Goal: Task Accomplishment & Management: Use online tool/utility

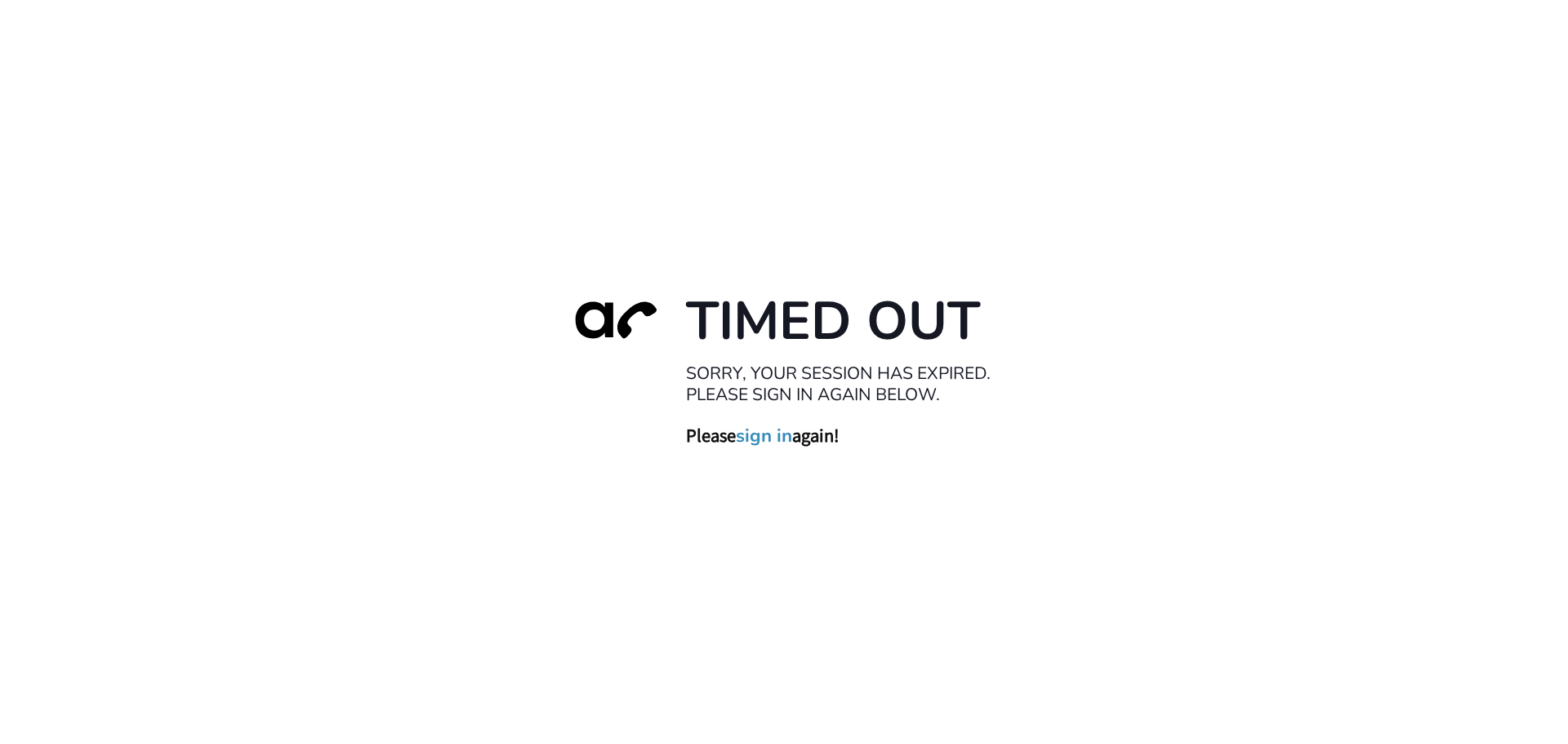
click at [767, 435] on link "sign in" at bounding box center [764, 434] width 56 height 23
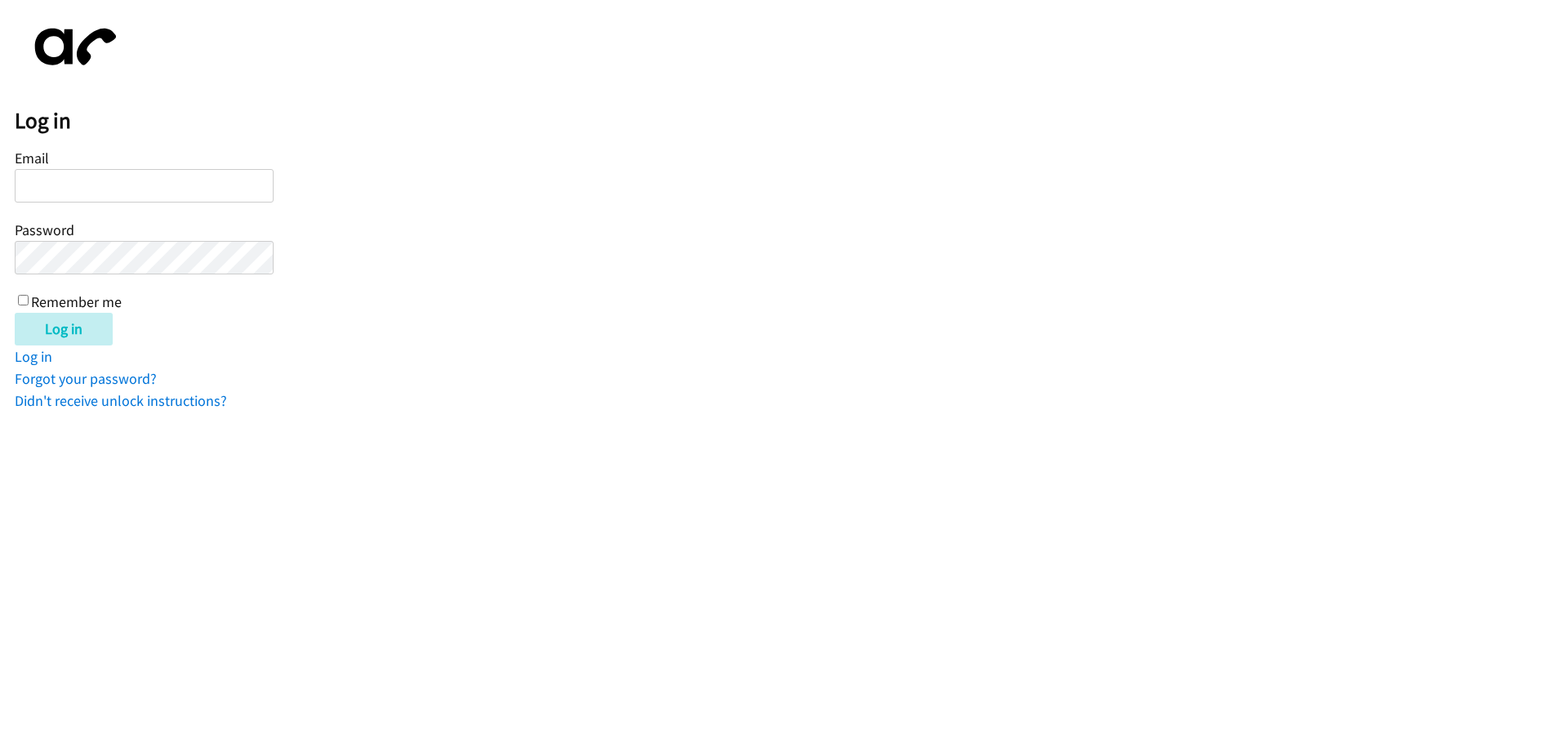
click at [84, 174] on input "Email" at bounding box center [144, 186] width 259 height 33
type input "iashadele@lendingpoint.com"
click at [65, 319] on input "Log in" at bounding box center [63, 329] width 98 height 33
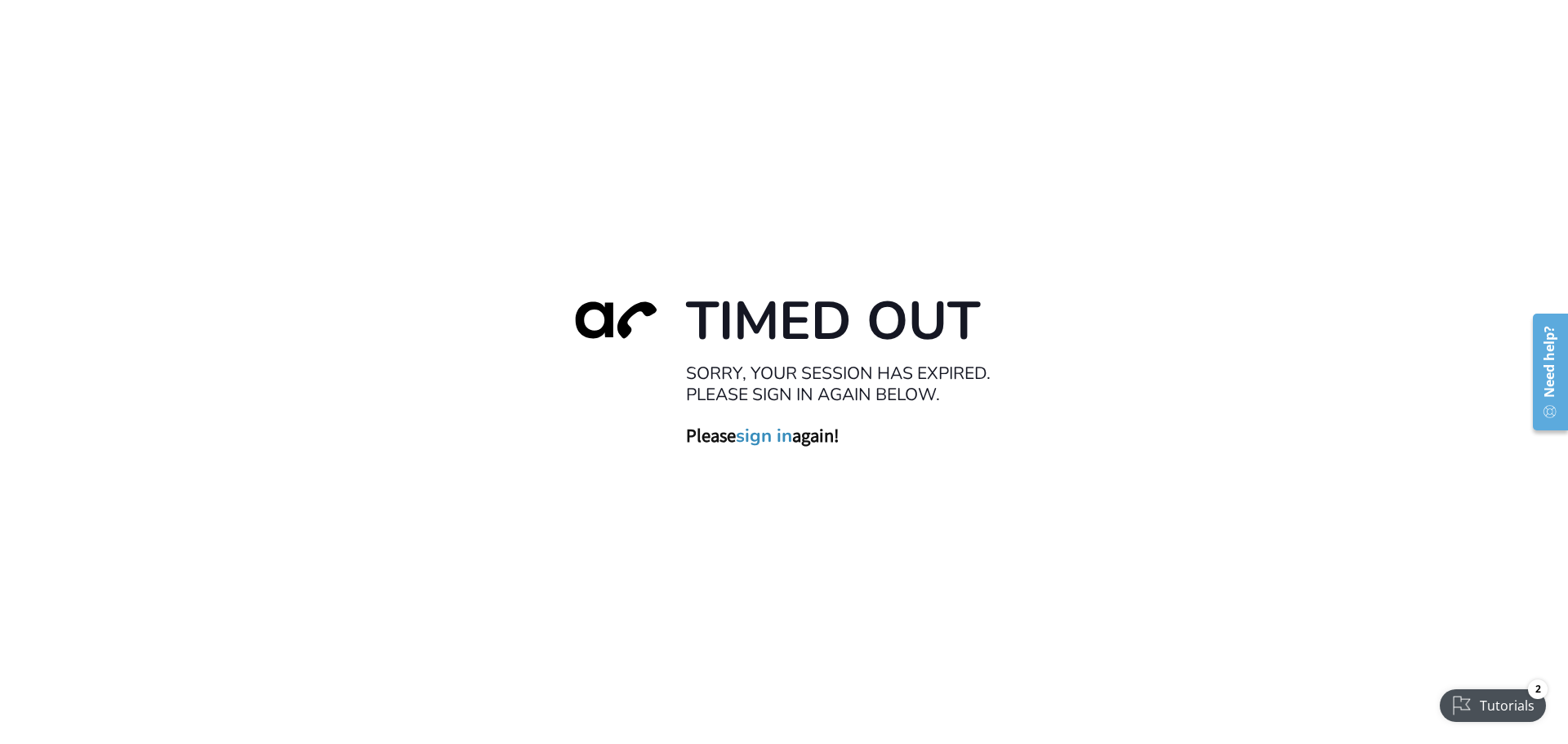
click at [759, 436] on link "sign in" at bounding box center [764, 434] width 56 height 23
